Goal: Find specific page/section: Find specific page/section

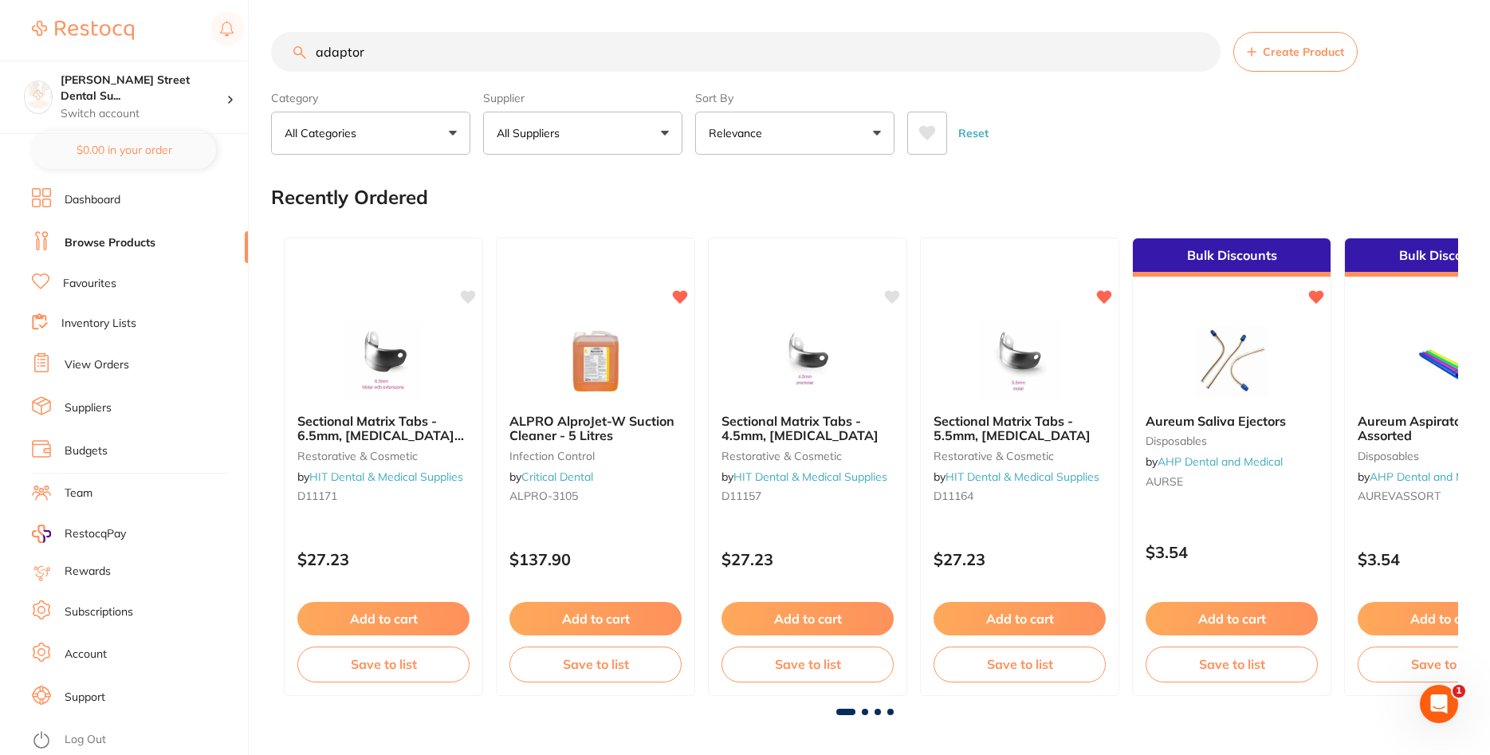
type input "adaptor"
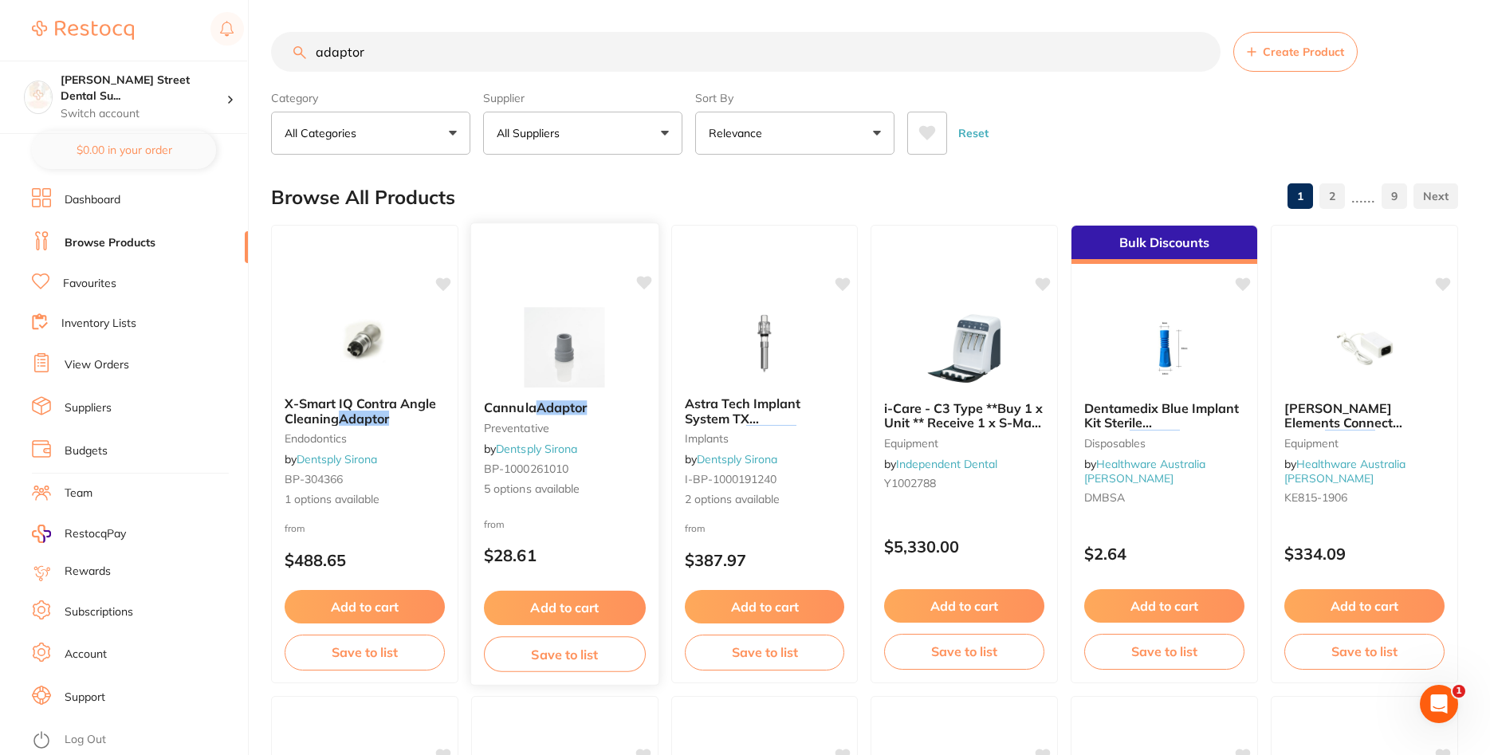
click at [567, 430] on small "preventative" at bounding box center [565, 428] width 162 height 13
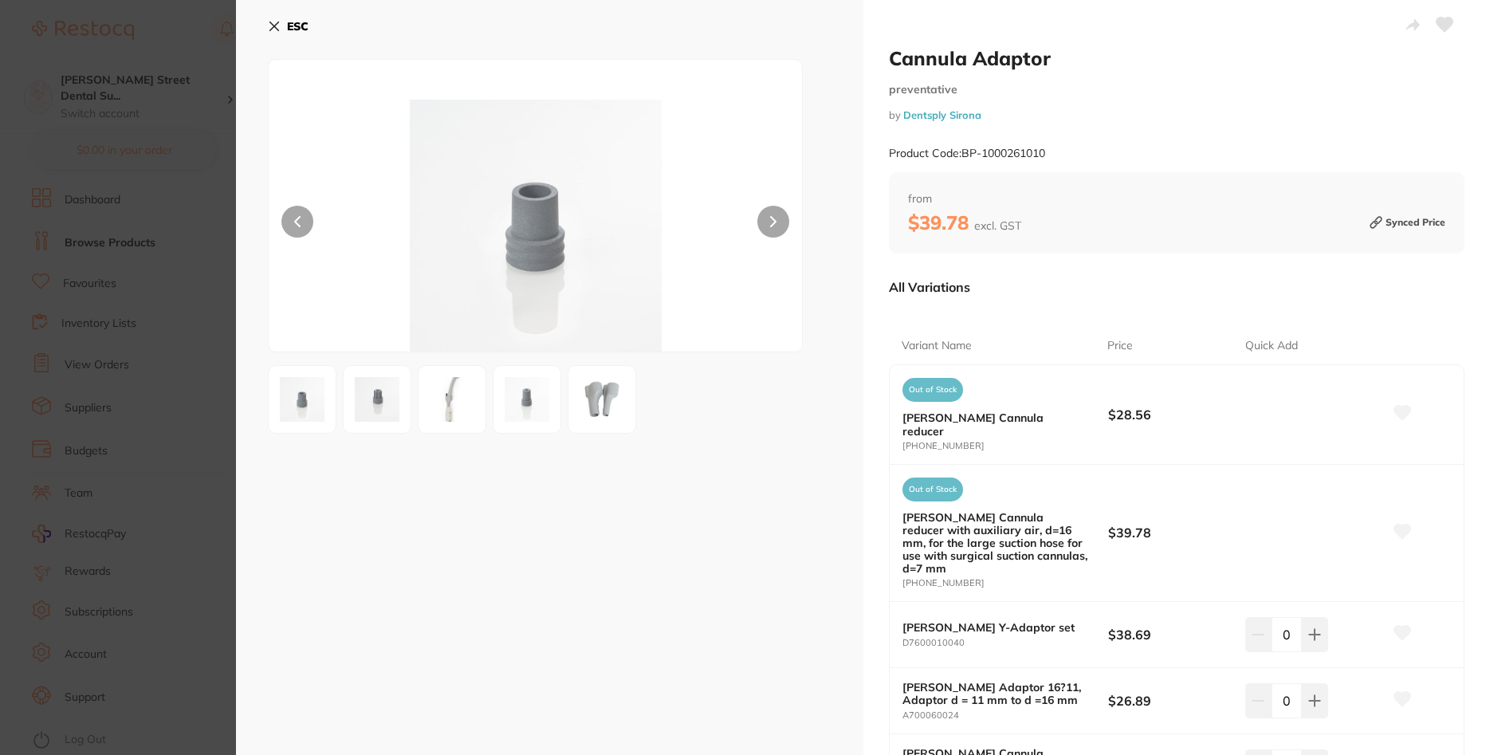
click at [518, 408] on img at bounding box center [526, 399] width 57 height 57
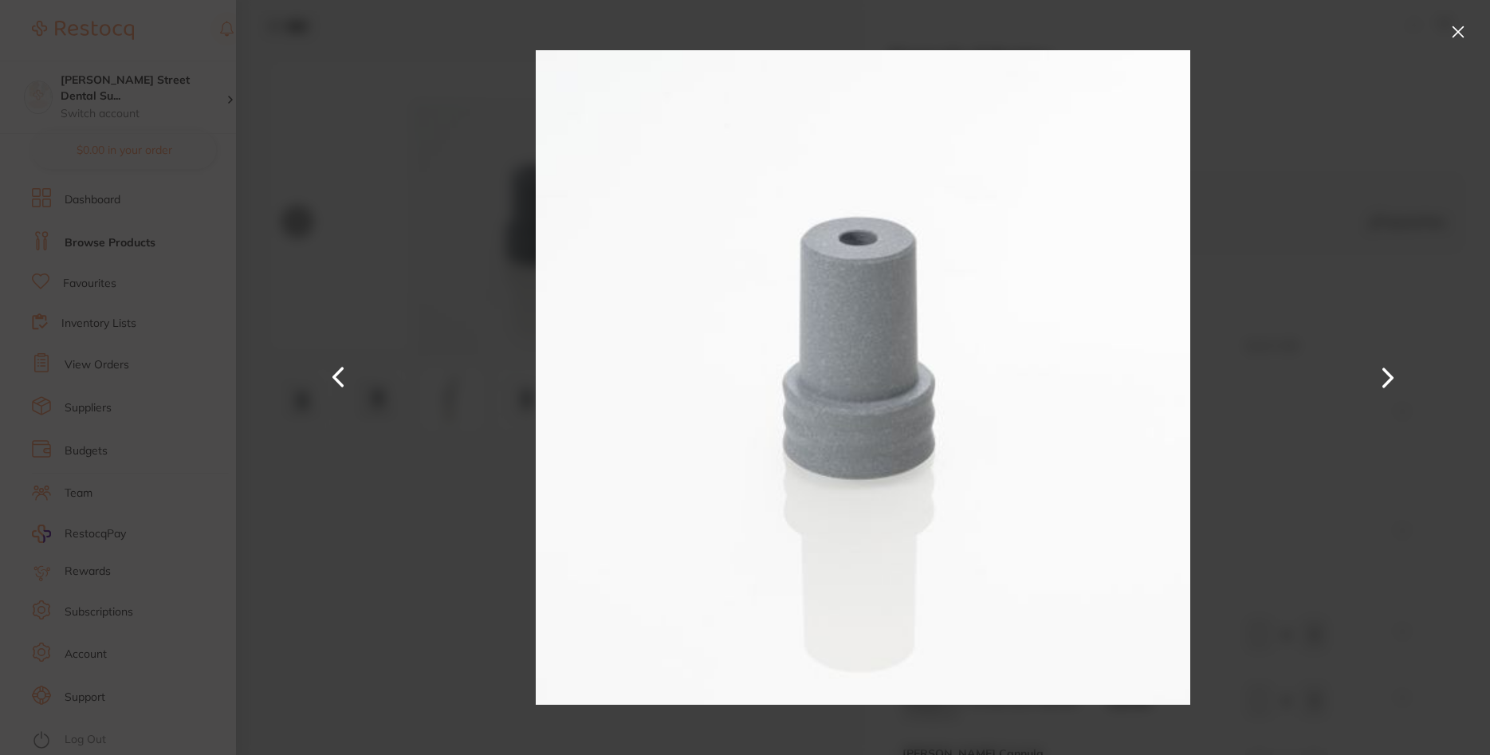
click at [1456, 33] on button at bounding box center [1458, 32] width 26 height 26
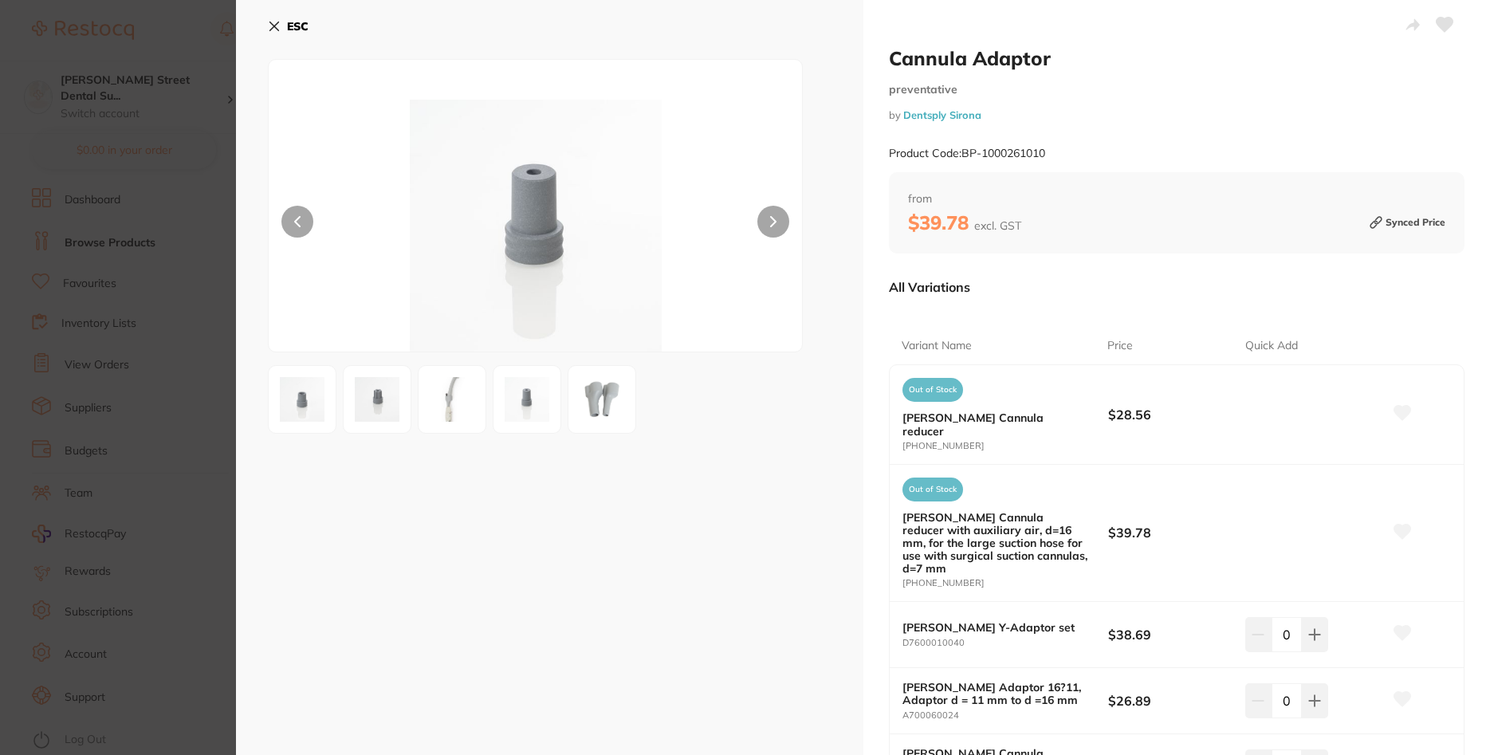
click at [302, 399] on img at bounding box center [301, 399] width 57 height 57
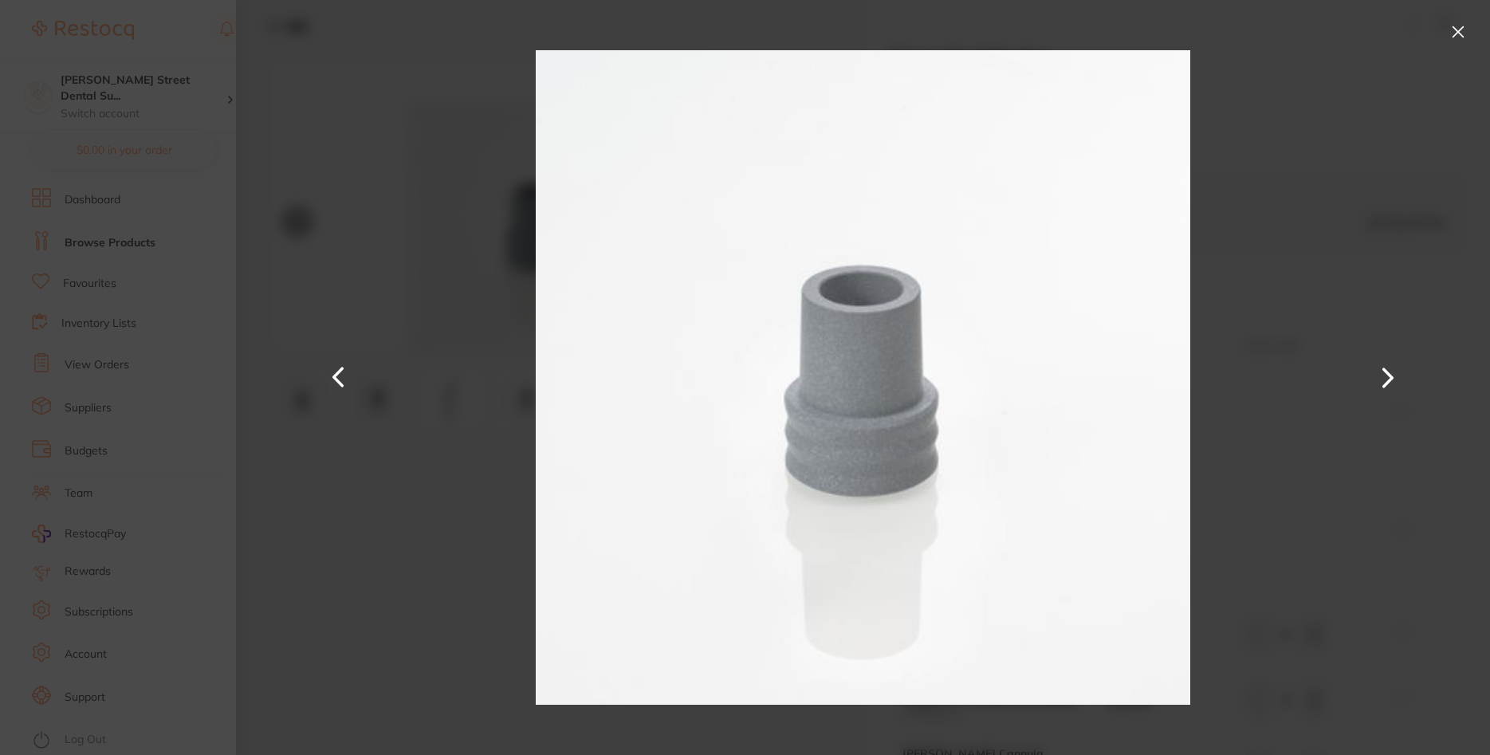
click at [371, 391] on div at bounding box center [863, 377] width 1254 height 755
click at [408, 410] on div at bounding box center [863, 377] width 1254 height 755
click at [402, 523] on div at bounding box center [863, 377] width 1254 height 755
click at [1463, 29] on button at bounding box center [1458, 32] width 26 height 26
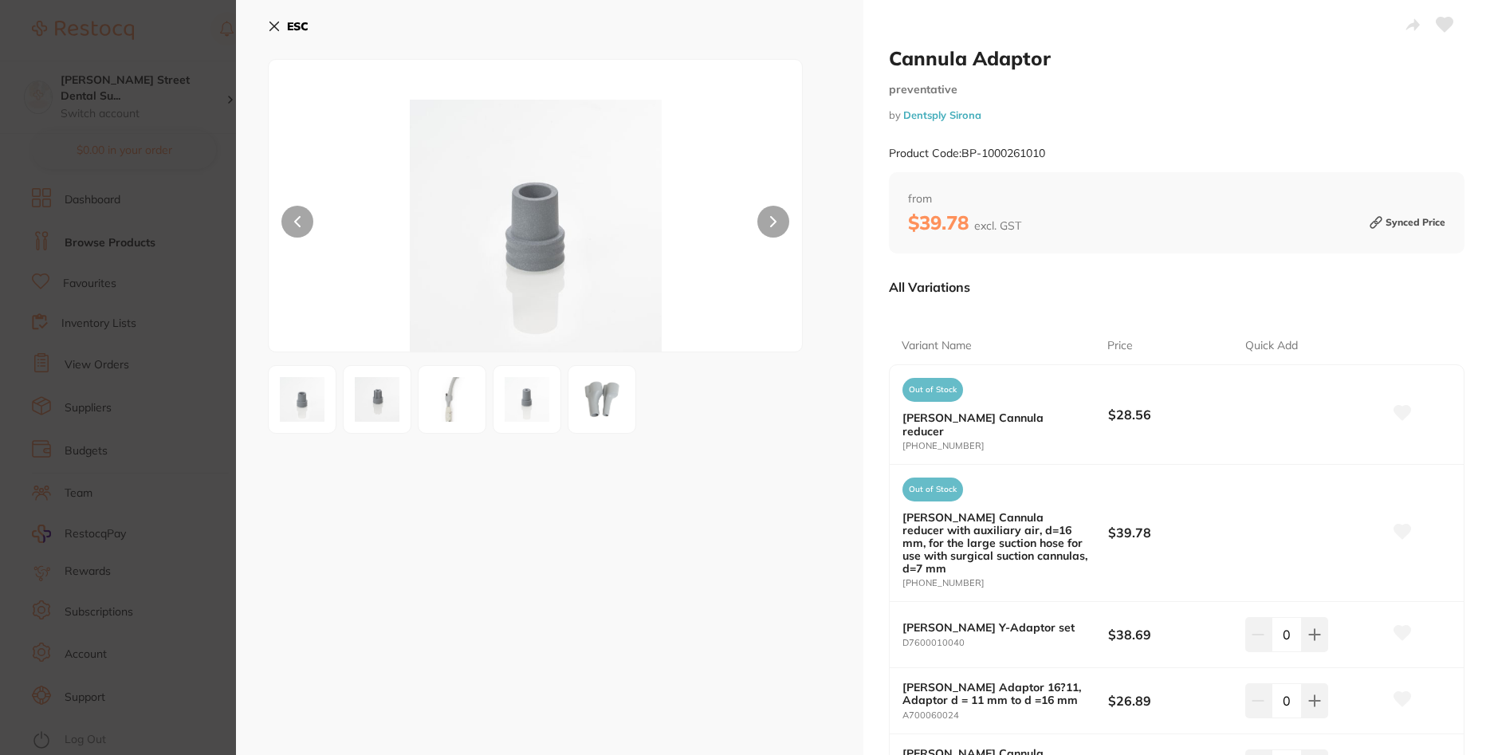
click at [276, 22] on icon at bounding box center [274, 26] width 13 height 13
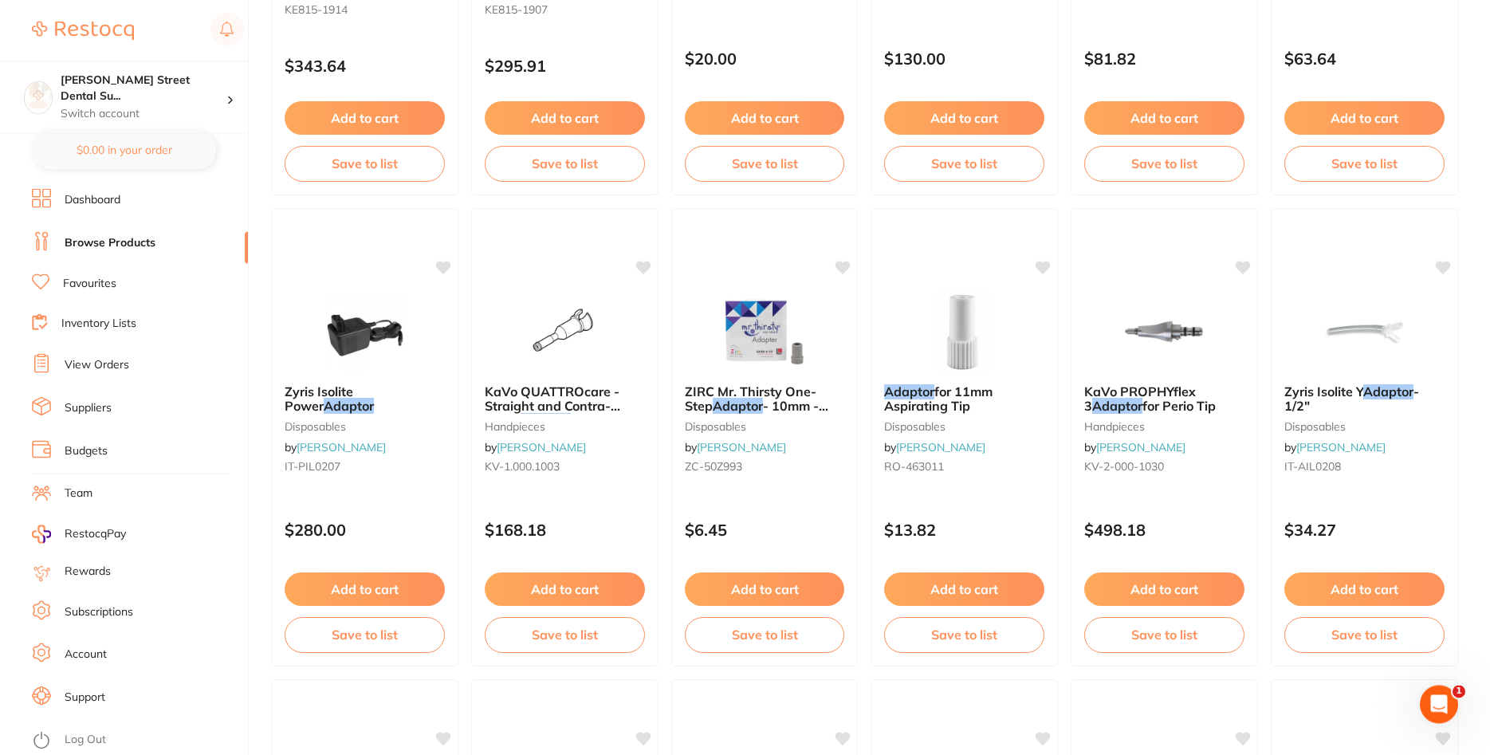
scroll to position [894, 0]
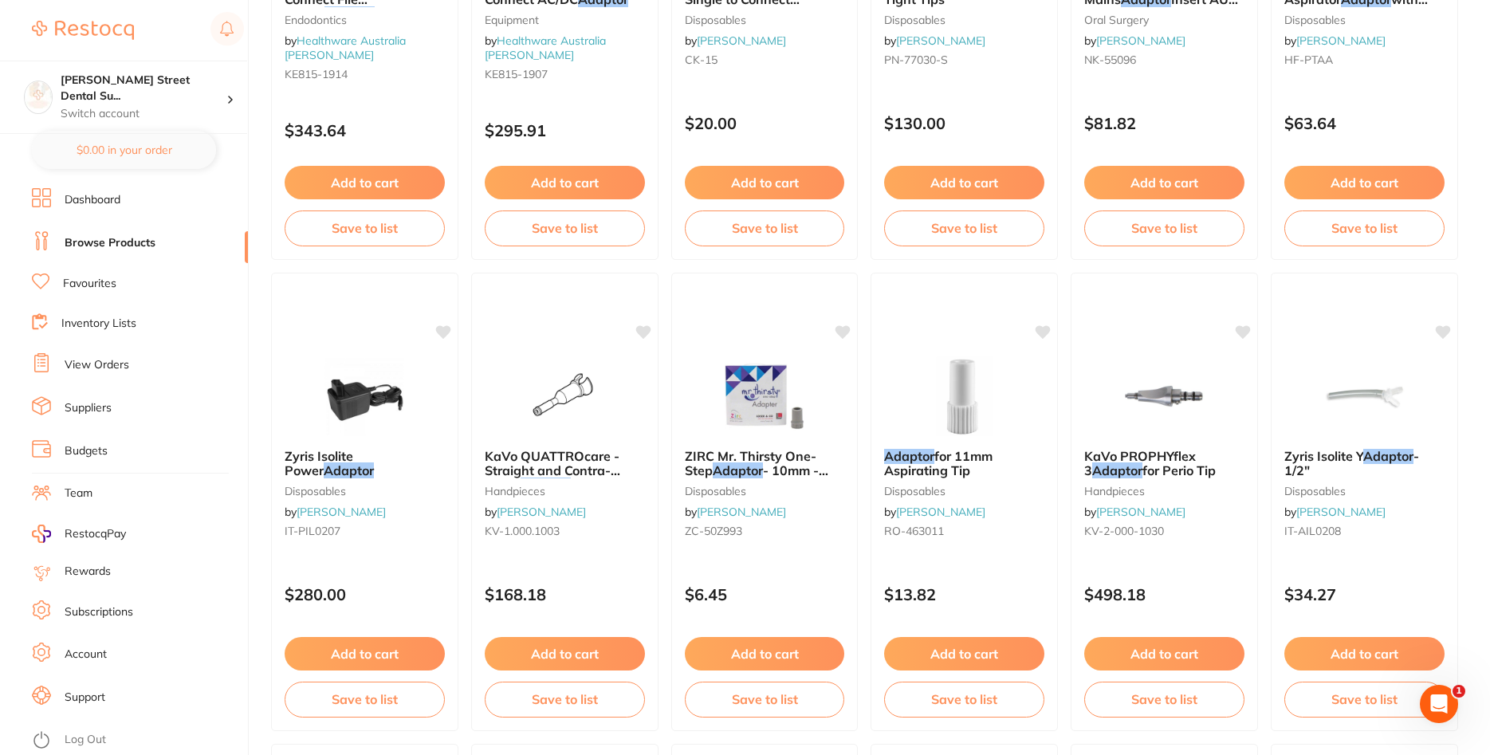
click at [99, 366] on link "View Orders" at bounding box center [97, 365] width 65 height 16
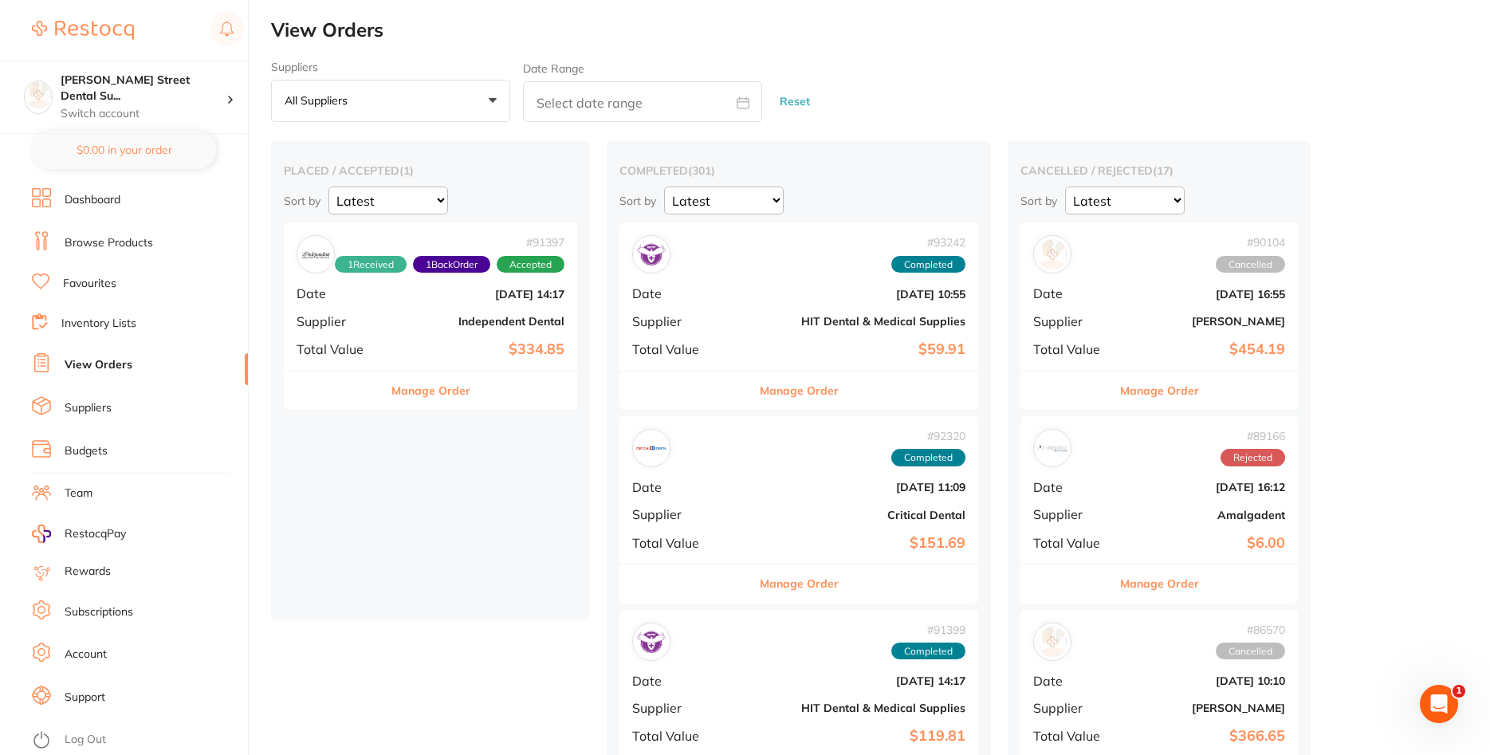
scroll to position [406, 0]
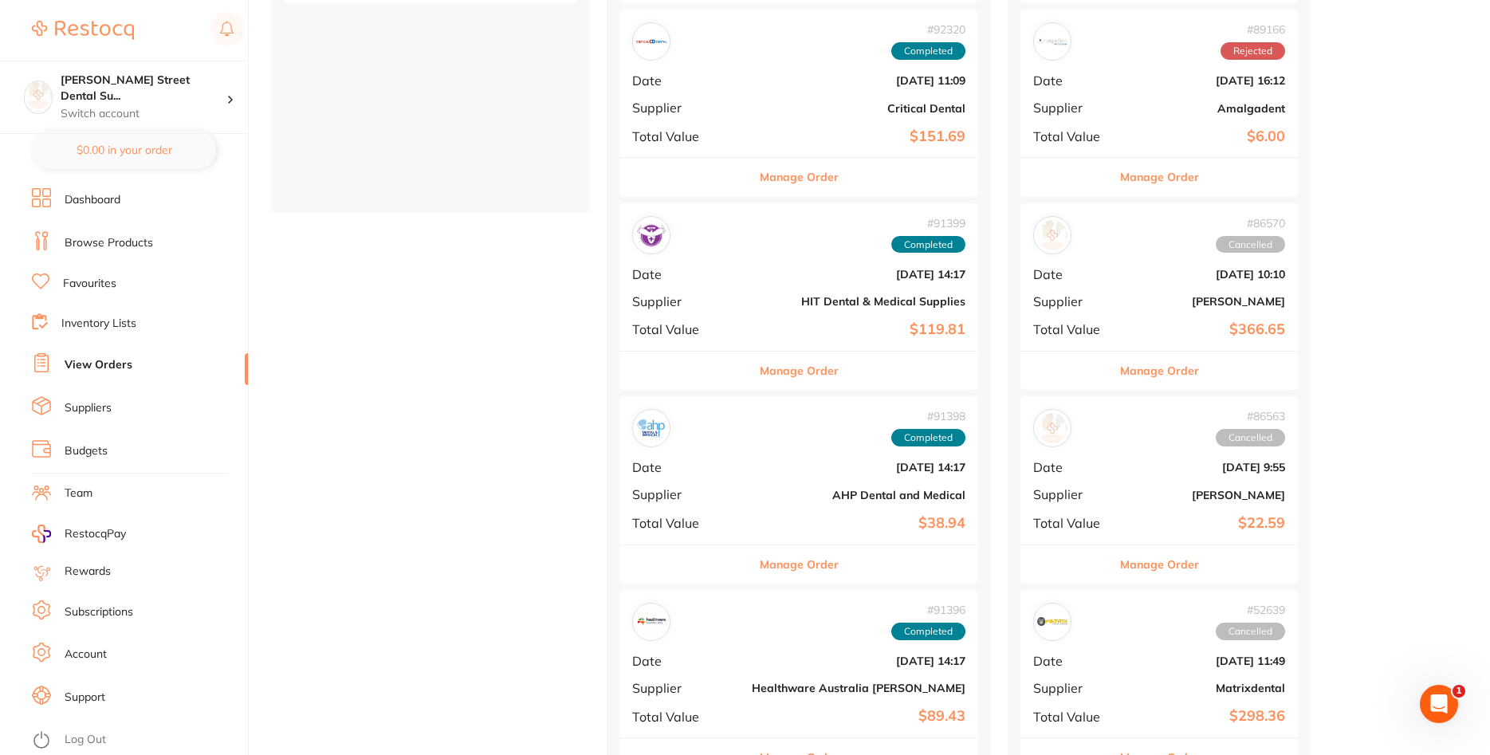
click at [1125, 128] on b "$6.00" at bounding box center [1204, 136] width 159 height 17
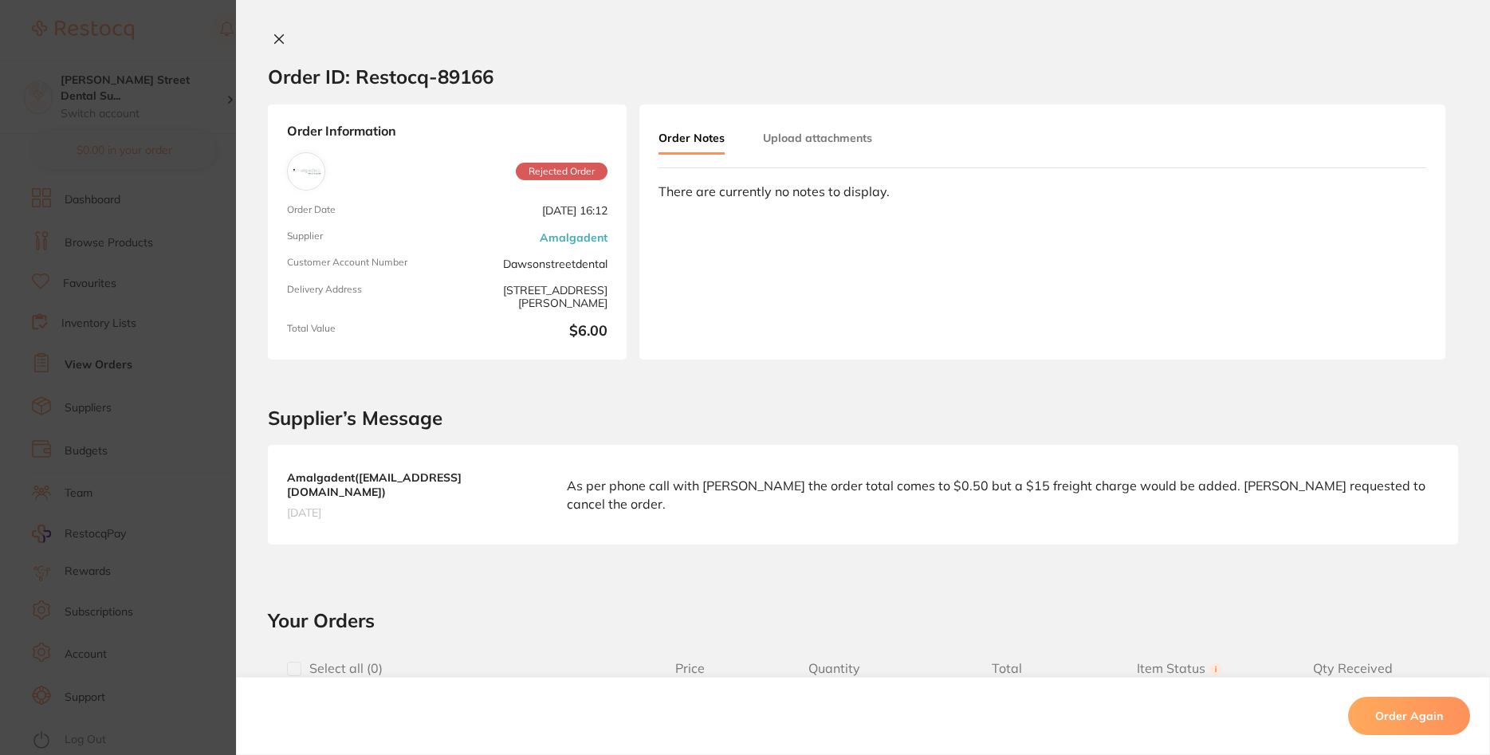
click at [285, 37] on button at bounding box center [279, 40] width 22 height 17
